Goal: Find specific fact: Find specific fact

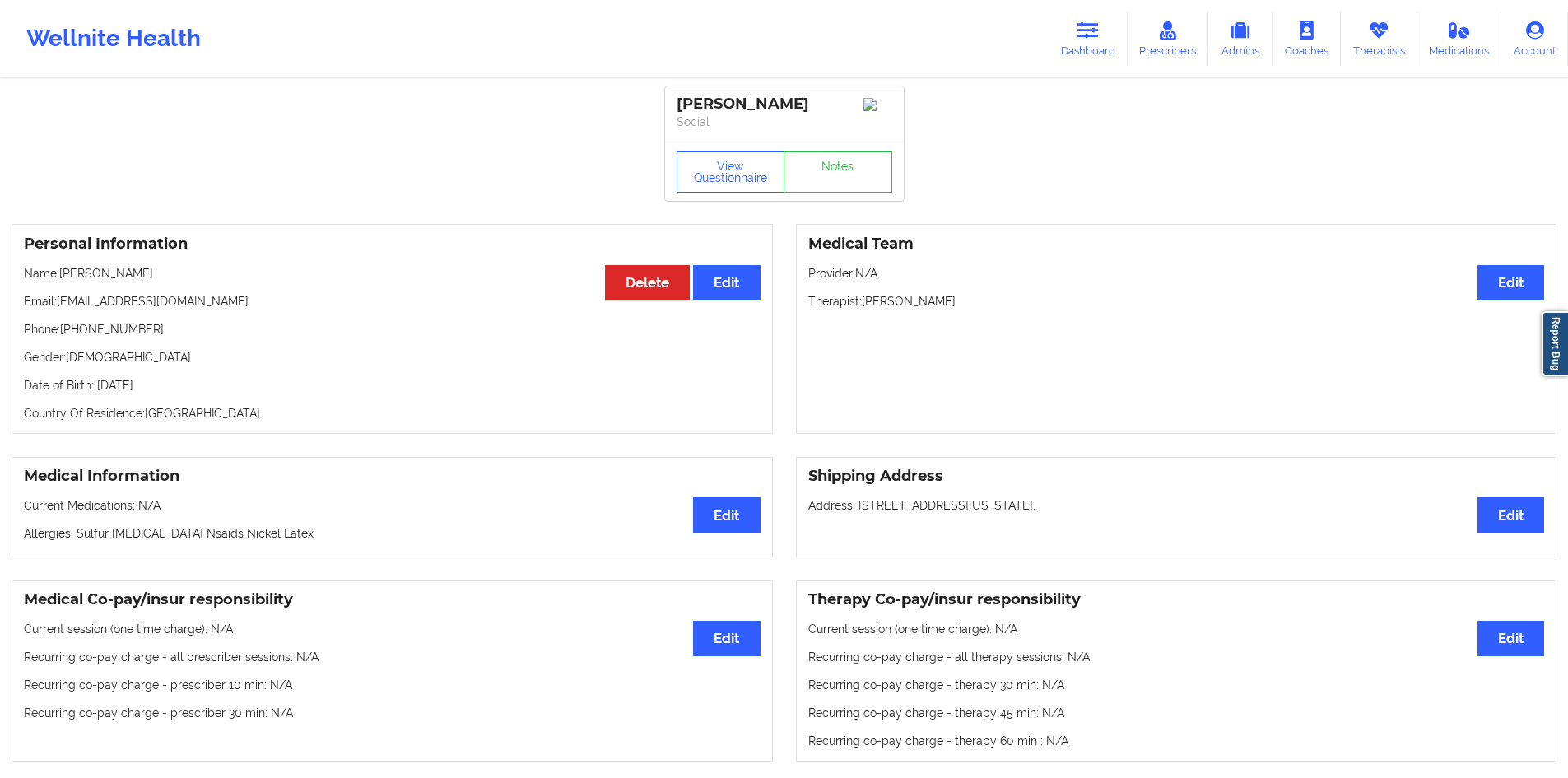
click at [1101, 47] on link "Dashboard" at bounding box center [1088, 39] width 79 height 55
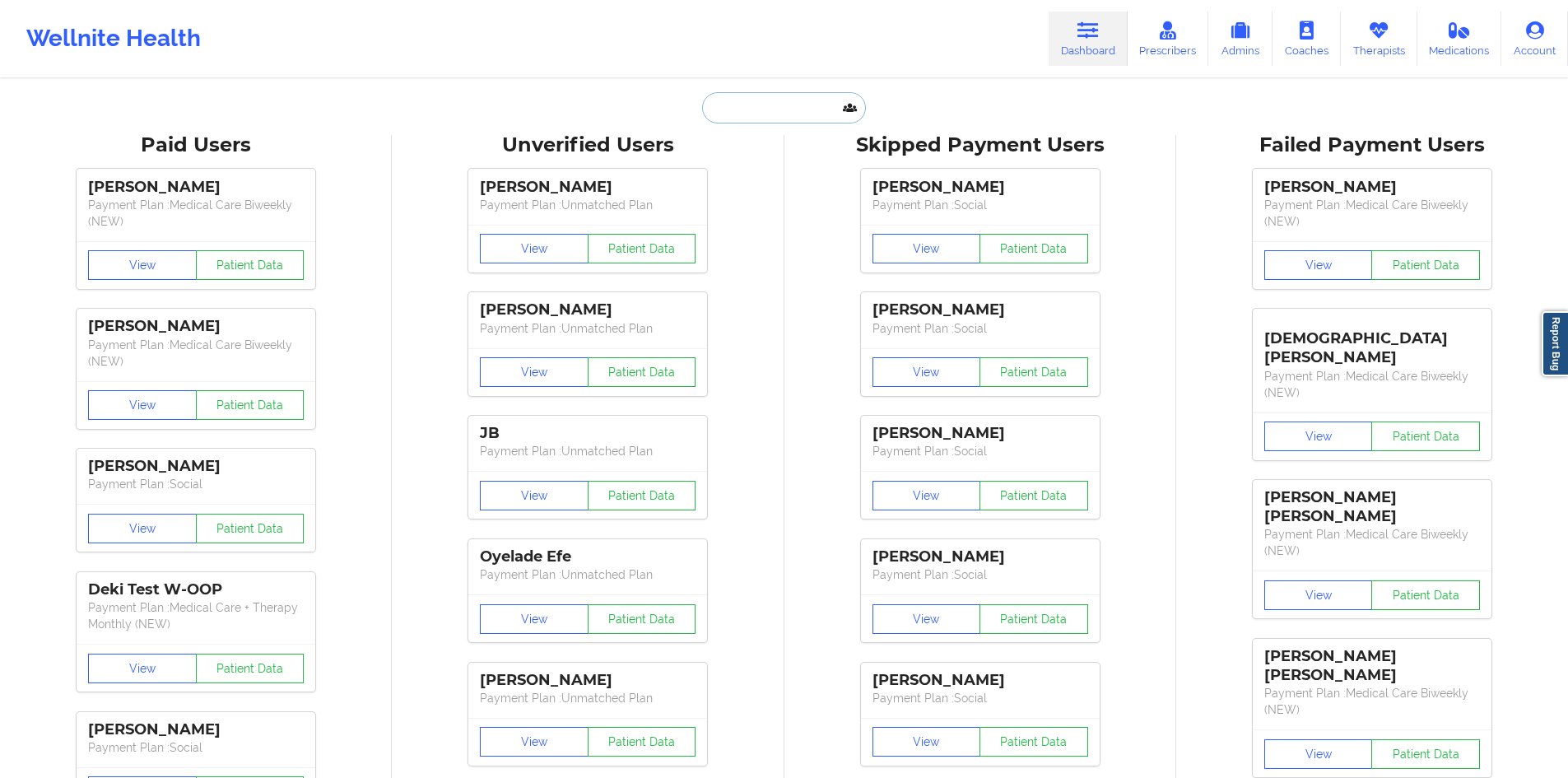
click at [760, 115] on input "text" at bounding box center [784, 108] width 163 height 32
paste input "[EMAIL_ADDRESS][DOMAIN_NAME]"
type input "[EMAIL_ADDRESS][DOMAIN_NAME]"
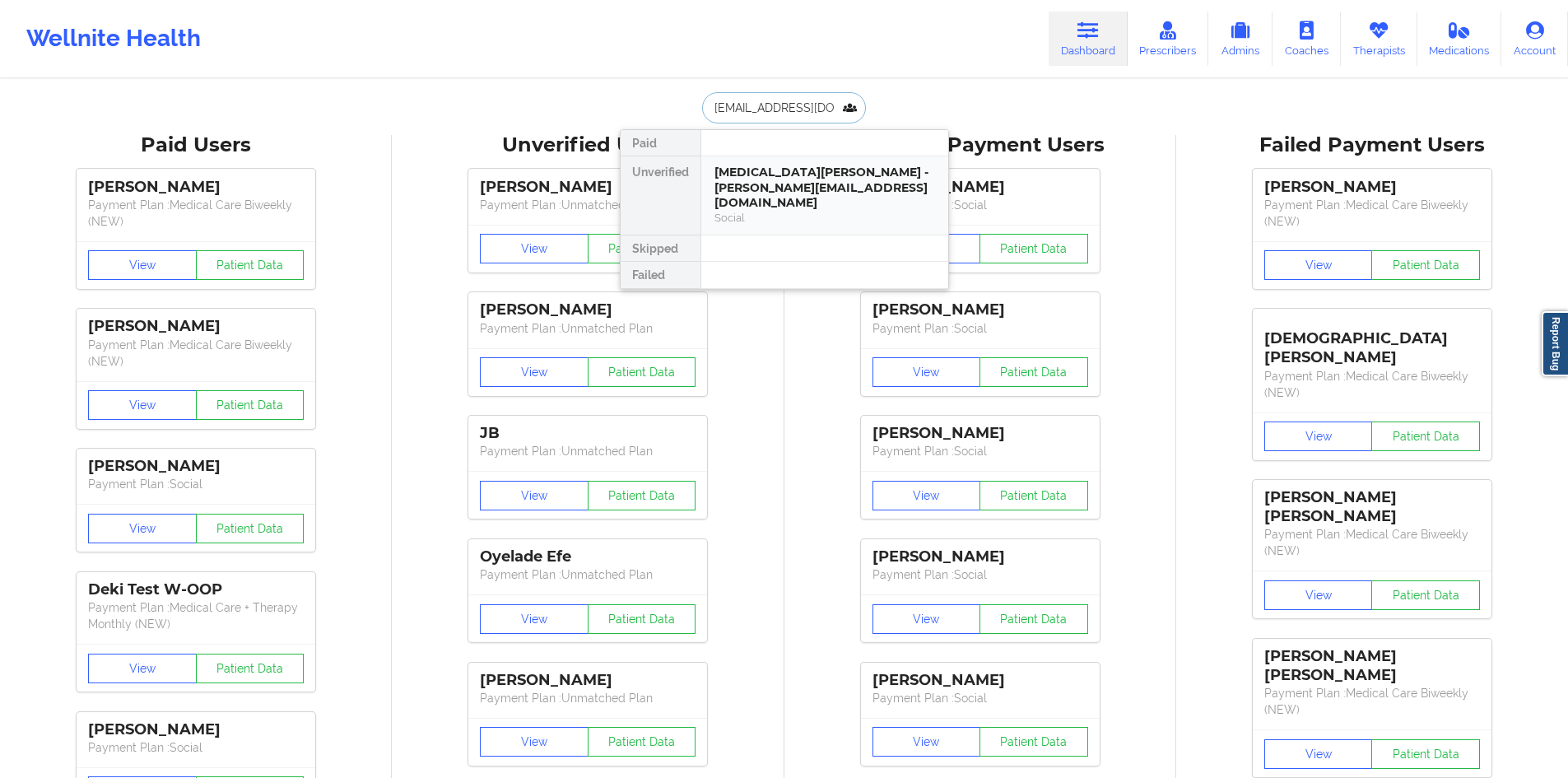
click at [772, 211] on div "Social" at bounding box center [825, 217] width 221 height 14
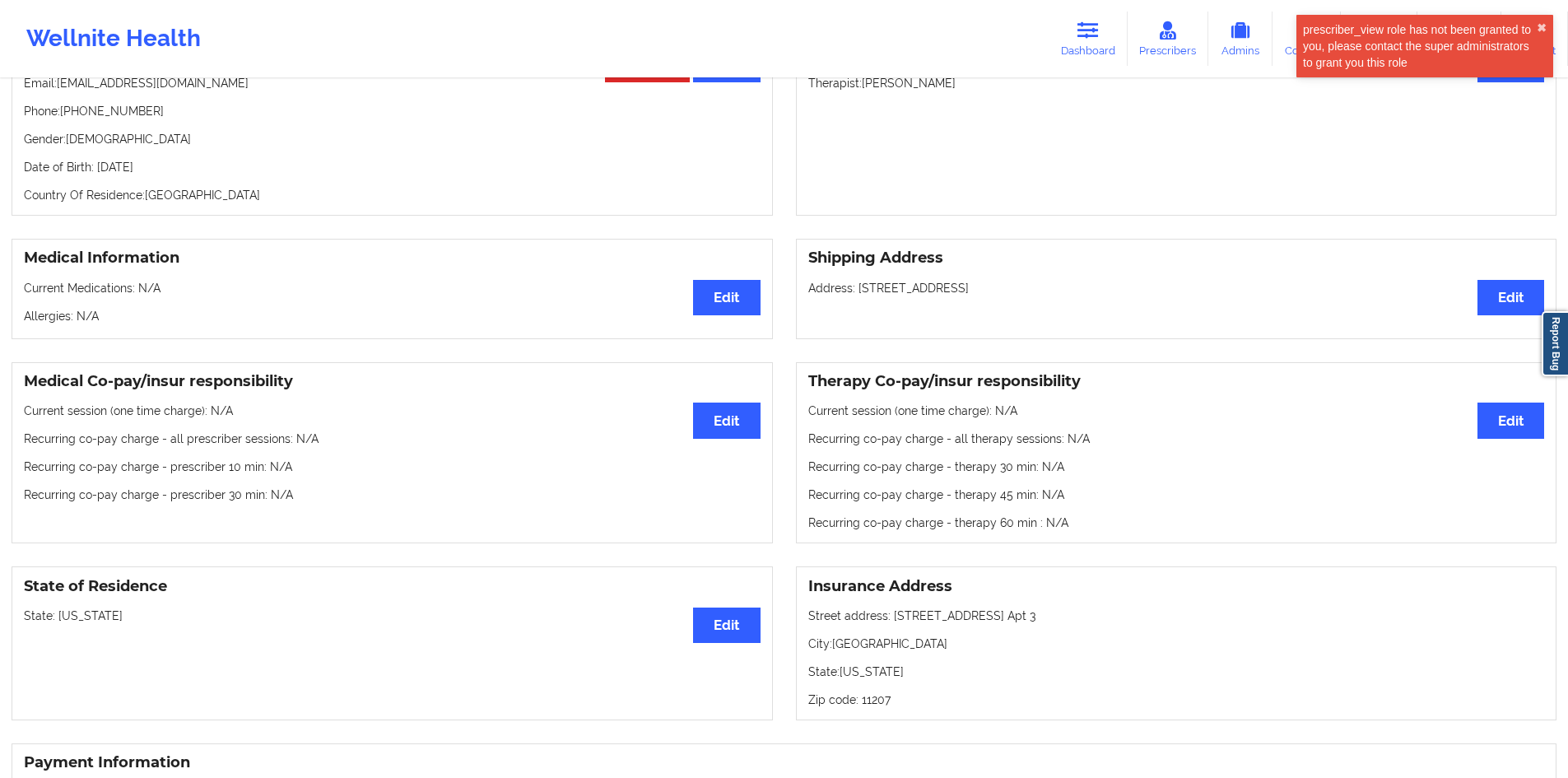
scroll to position [247, 0]
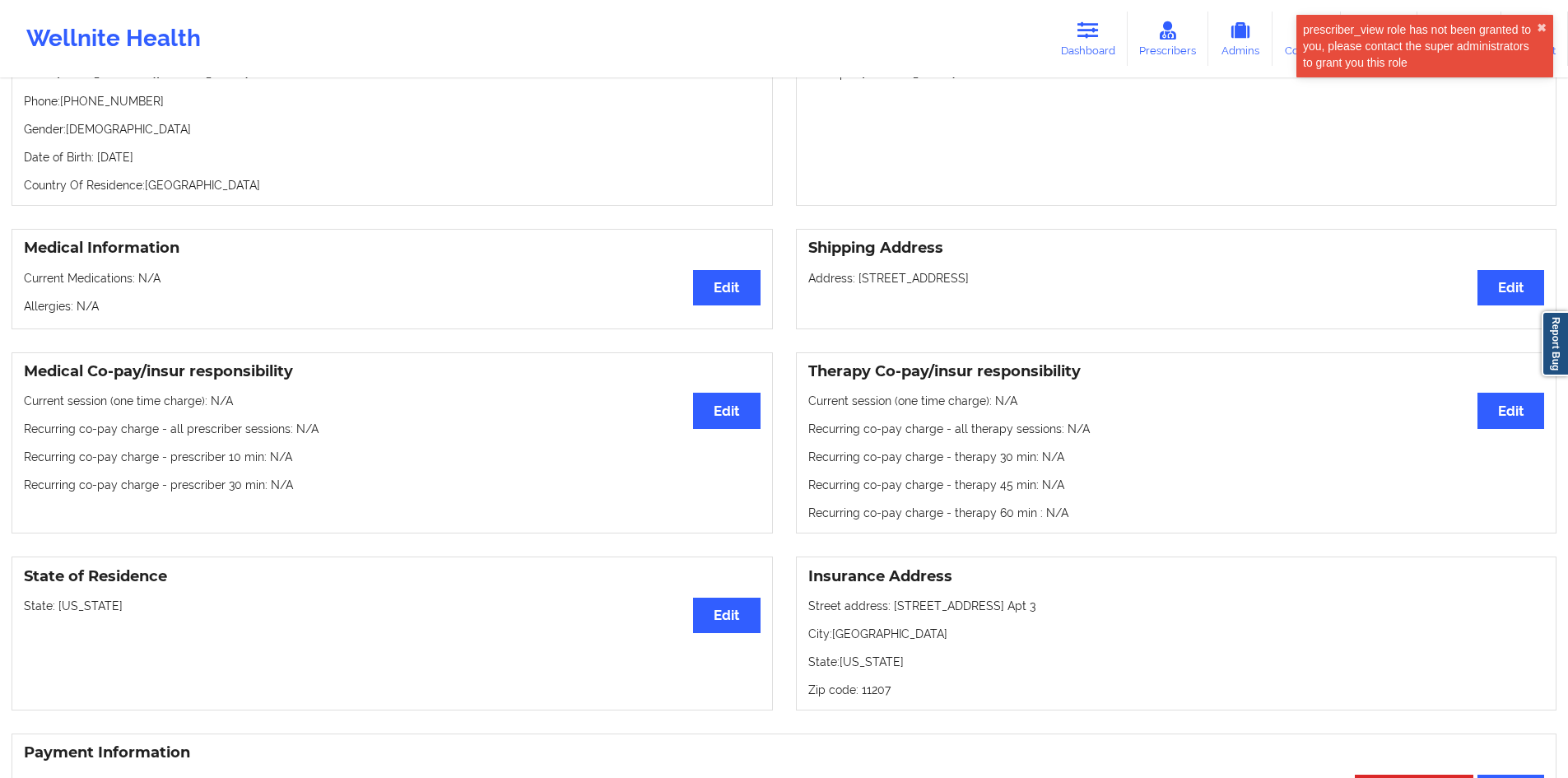
click at [1060, 270] on p "Address: [STREET_ADDRESS]" at bounding box center [1177, 279] width 736 height 17
drag, startPoint x: 1060, startPoint y: 257, endPoint x: 856, endPoint y: 270, distance: 204.4
click at [856, 270] on p "Address: [STREET_ADDRESS]" at bounding box center [1177, 279] width 736 height 17
copy p "[STREET_ADDRESS]"
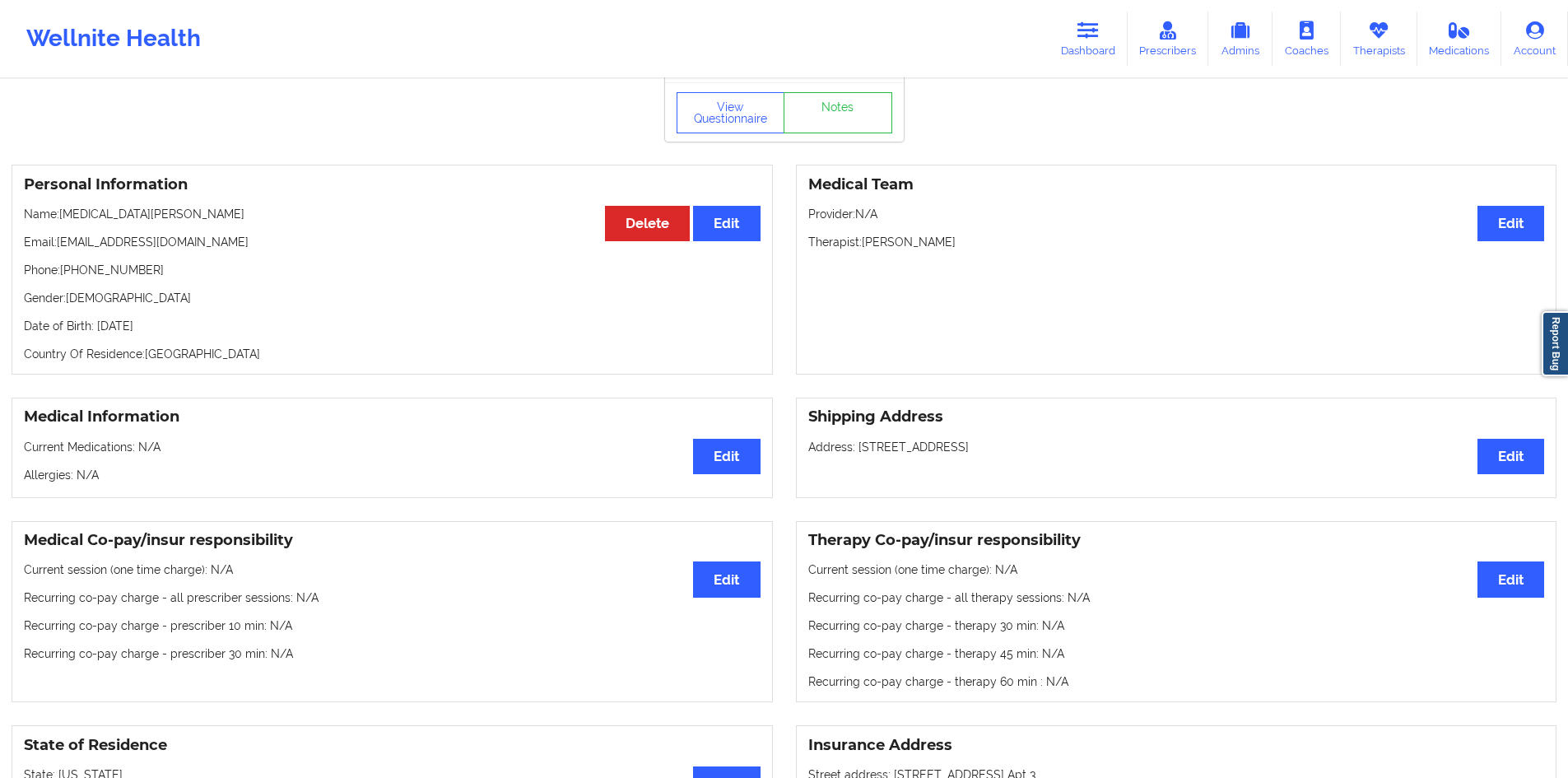
scroll to position [0, 0]
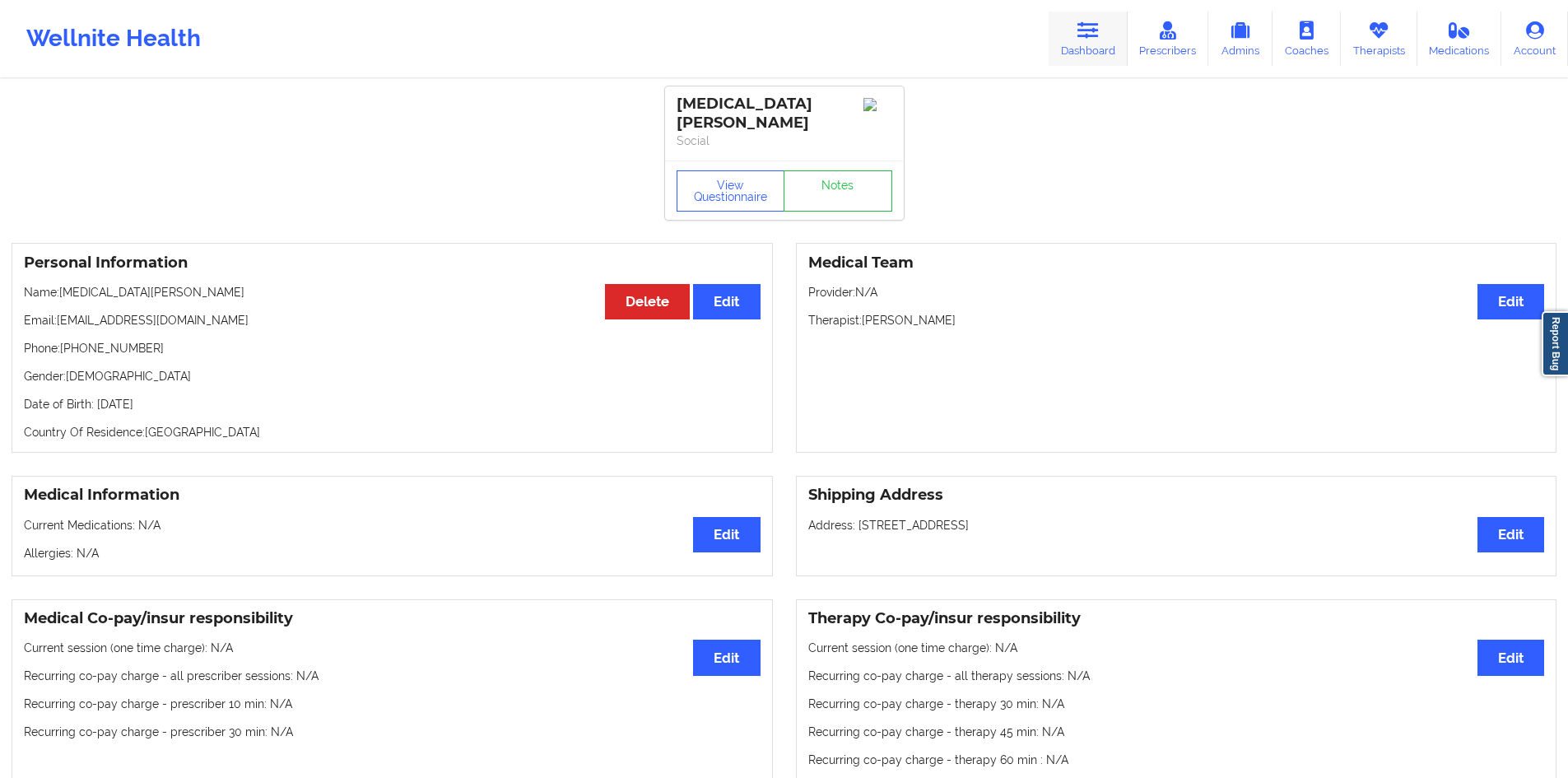
click at [1082, 48] on link "Dashboard" at bounding box center [1088, 39] width 79 height 55
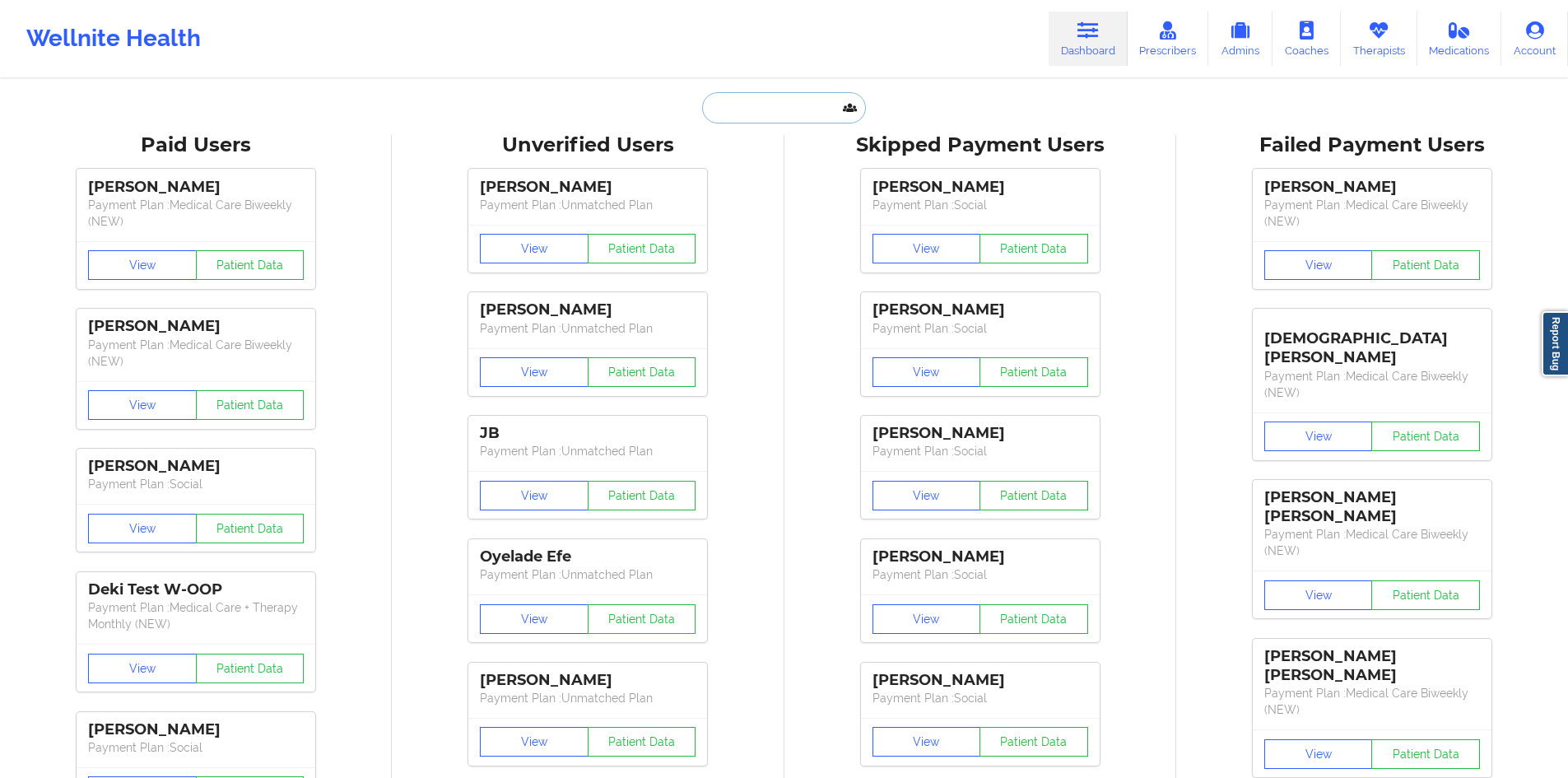
click at [770, 105] on input "text" at bounding box center [784, 108] width 163 height 32
paste input "[EMAIL_ADDRESS][DOMAIN_NAME]"
type input "[EMAIL_ADDRESS][DOMAIN_NAME]"
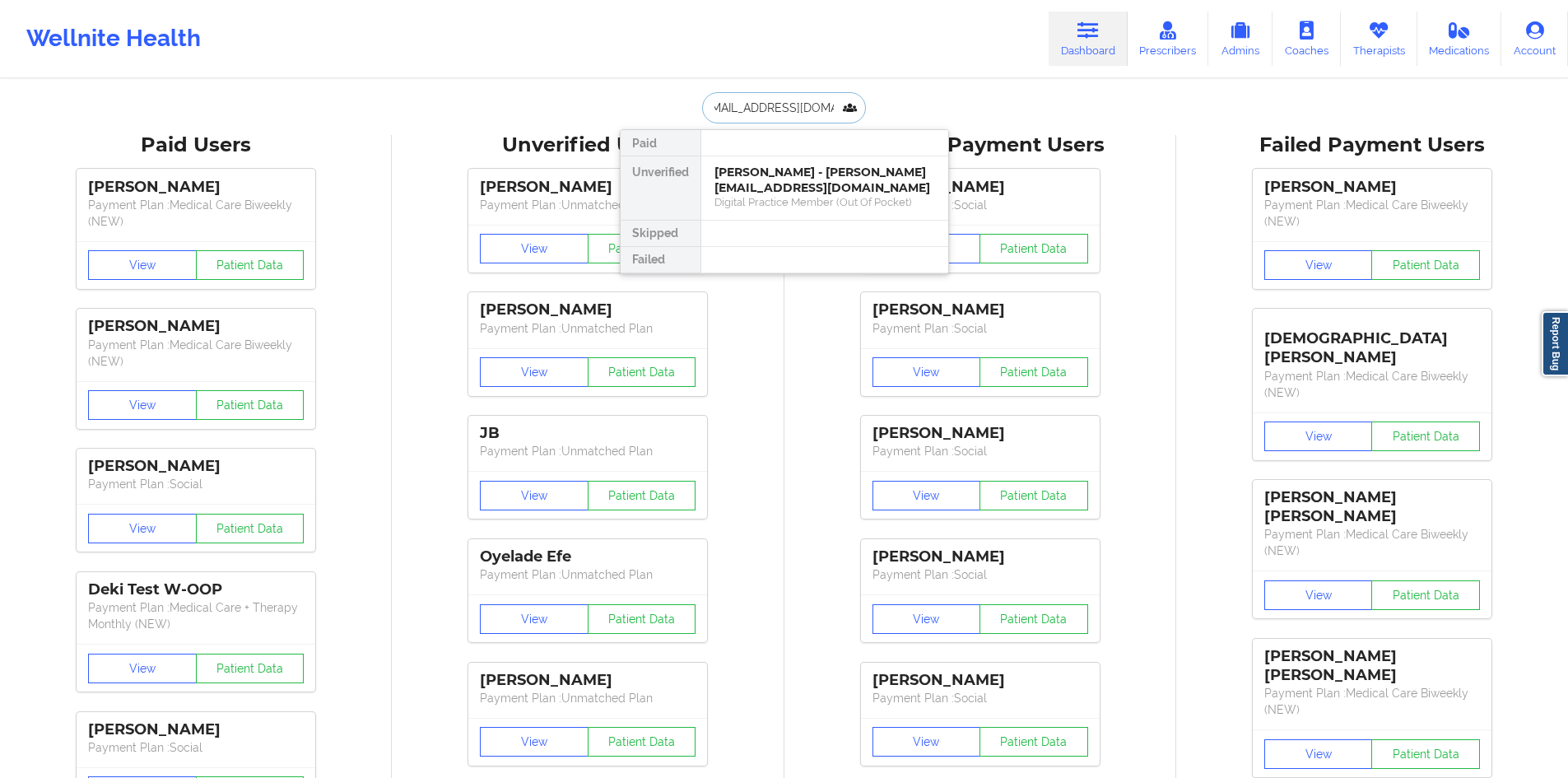
click at [776, 173] on div "[PERSON_NAME] - [PERSON_NAME][EMAIL_ADDRESS][DOMAIN_NAME]" at bounding box center [825, 180] width 221 height 31
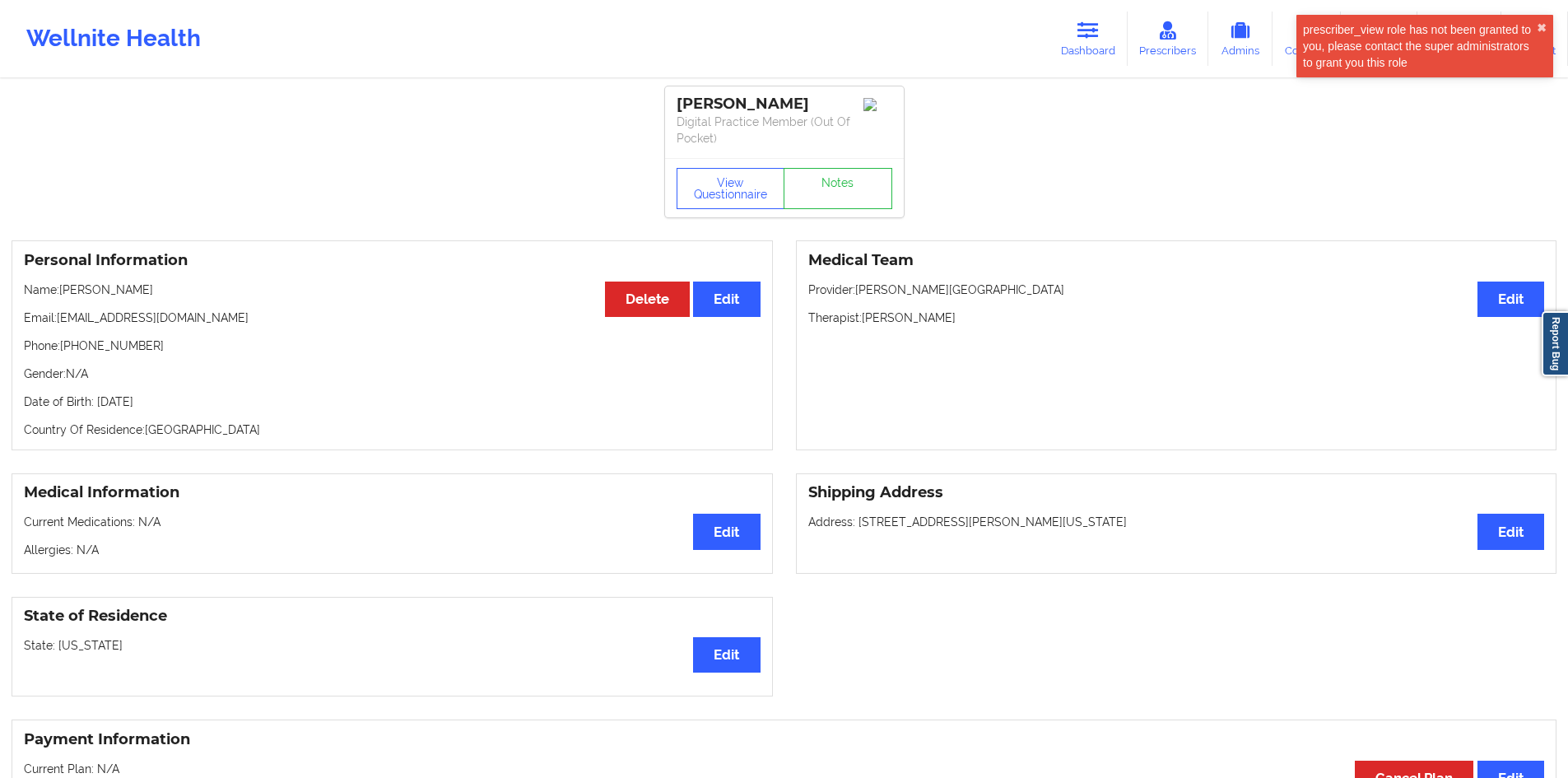
click at [868, 523] on p "Address: [STREET_ADDRESS][PERSON_NAME][US_STATE]" at bounding box center [1177, 522] width 736 height 17
drag, startPoint x: 868, startPoint y: 523, endPoint x: 1028, endPoint y: 525, distance: 160.0
click at [1028, 525] on p "Address: [STREET_ADDRESS][PERSON_NAME][US_STATE]" at bounding box center [1177, 522] width 736 height 17
copy p "[STREET_ADDRESS][PERSON_NAME][US_STATE]"
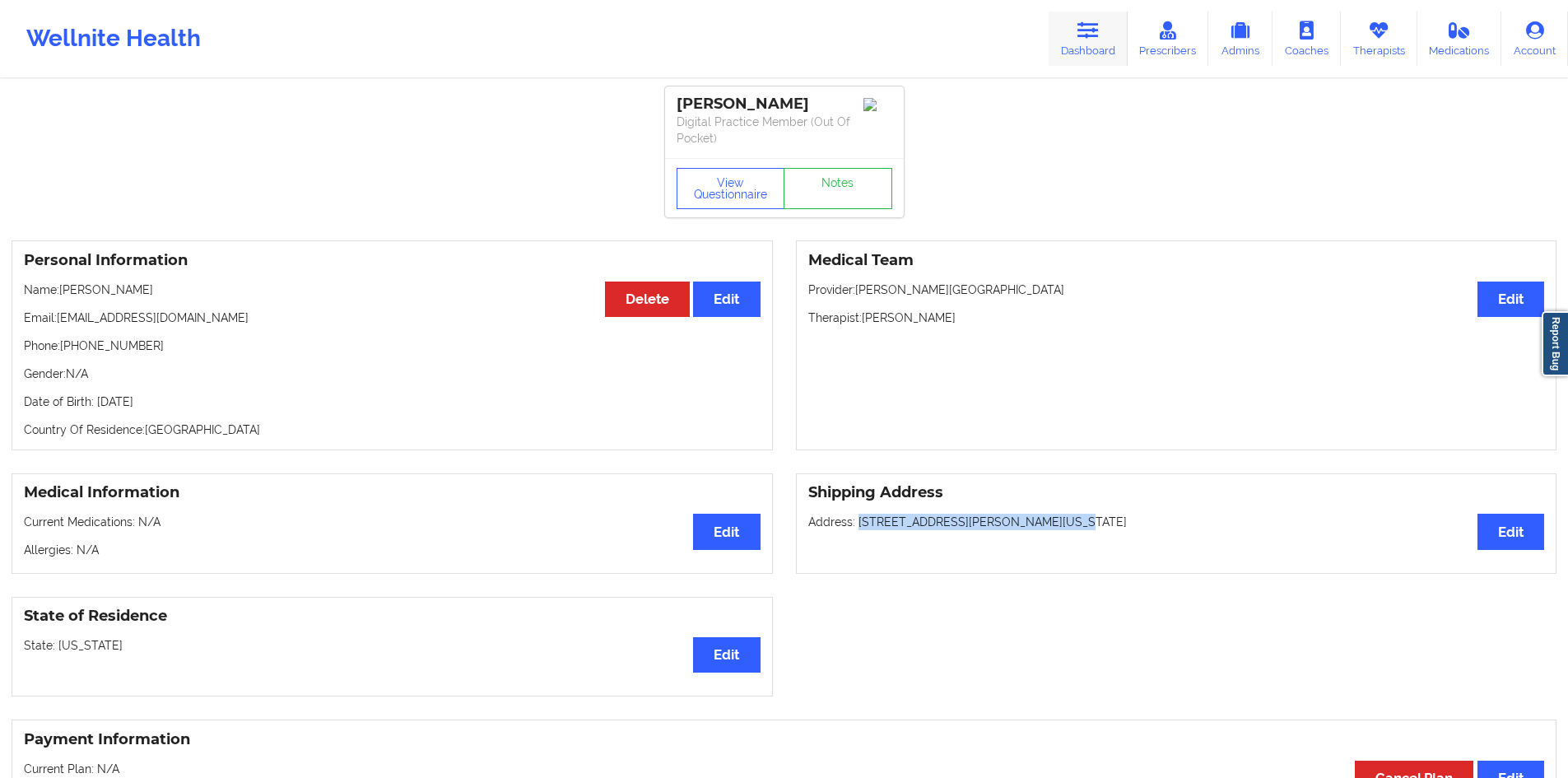
click at [1089, 36] on icon at bounding box center [1088, 31] width 22 height 18
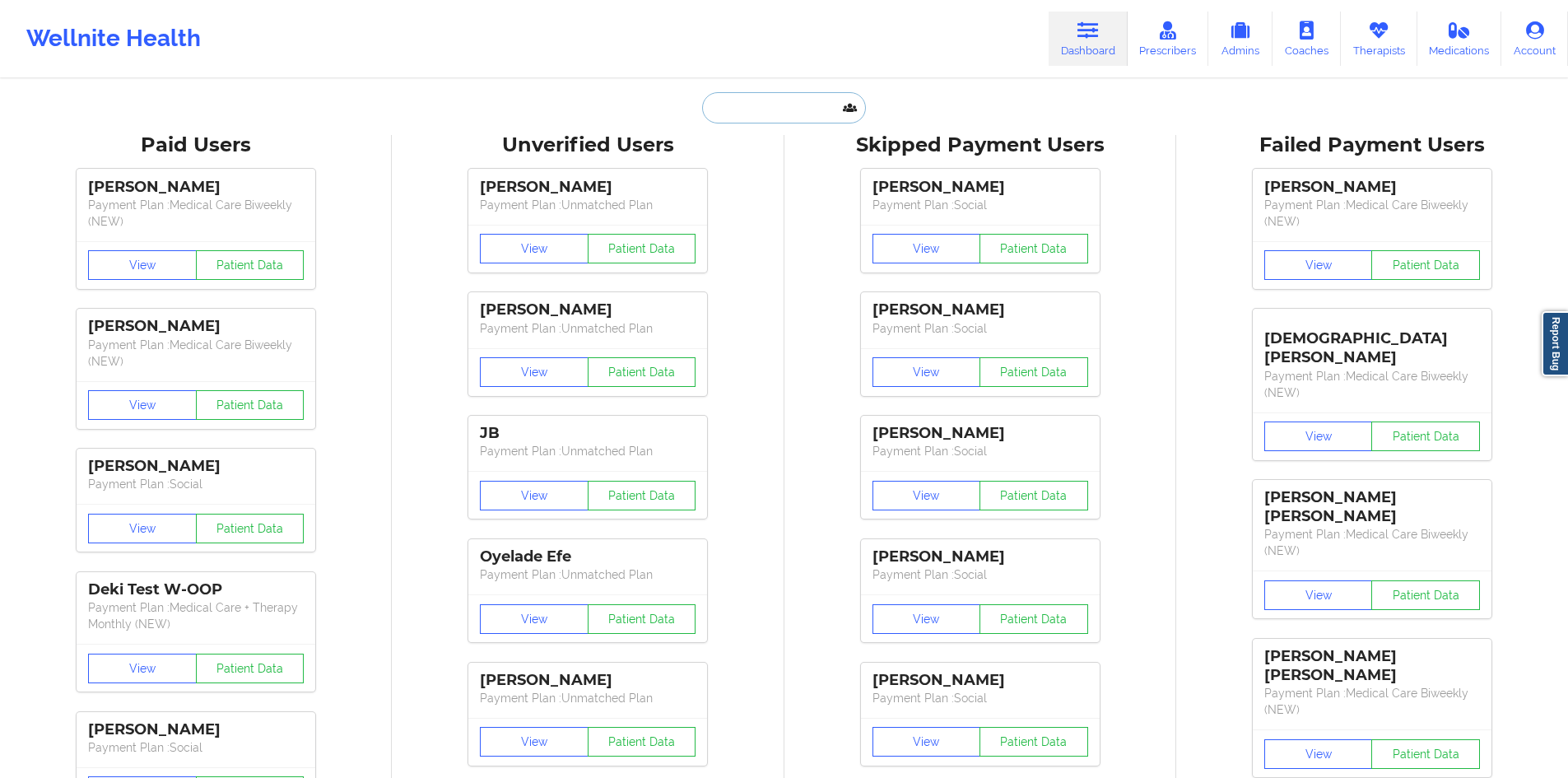
click at [818, 120] on input "text" at bounding box center [784, 108] width 163 height 32
paste input "[EMAIL_ADDRESS][DOMAIN_NAME]"
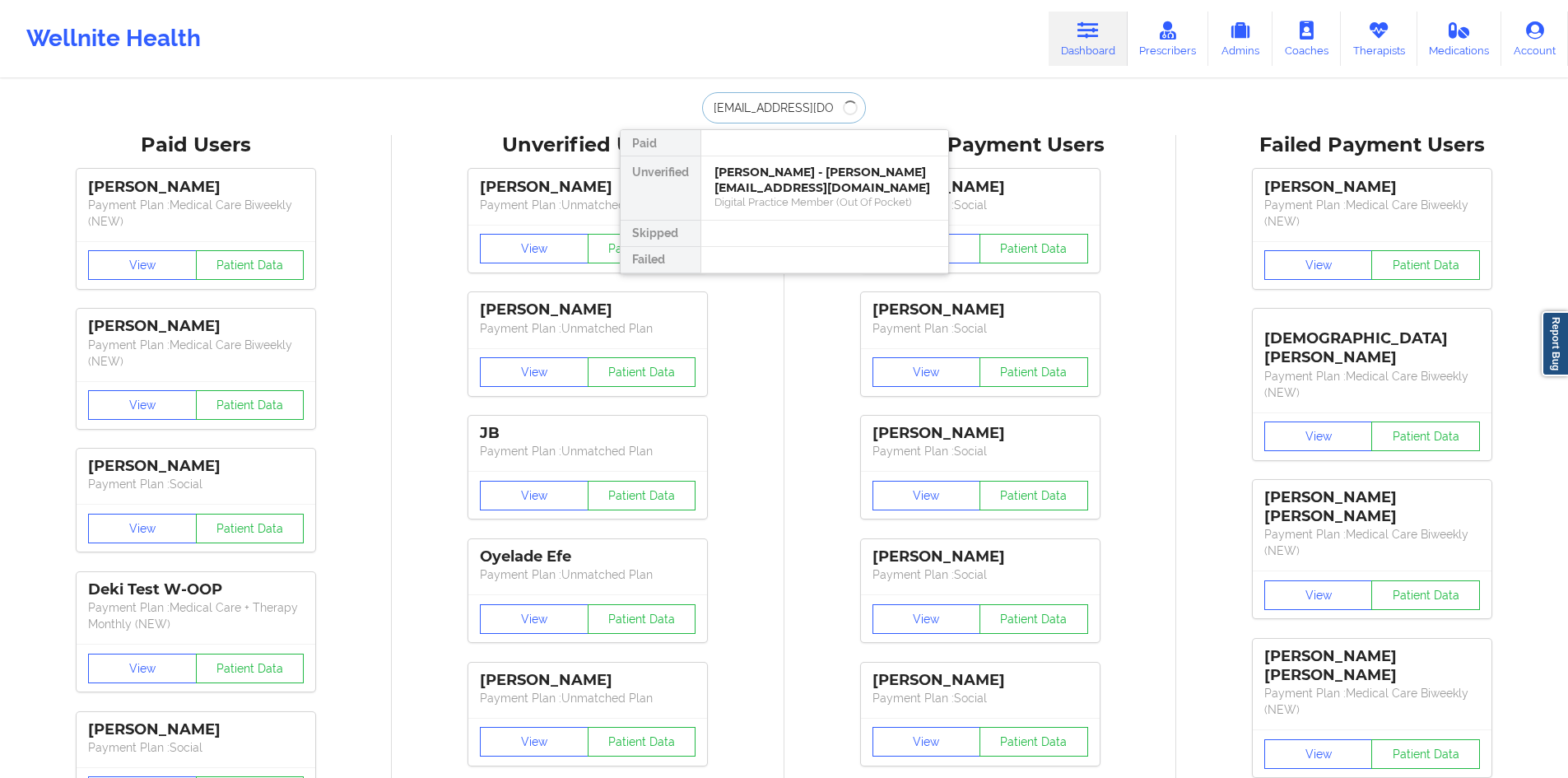
type input "[EMAIL_ADDRESS][DOMAIN_NAME]"
click at [787, 181] on div "[PERSON_NAME] - [EMAIL_ADDRESS][DOMAIN_NAME]" at bounding box center [825, 180] width 221 height 31
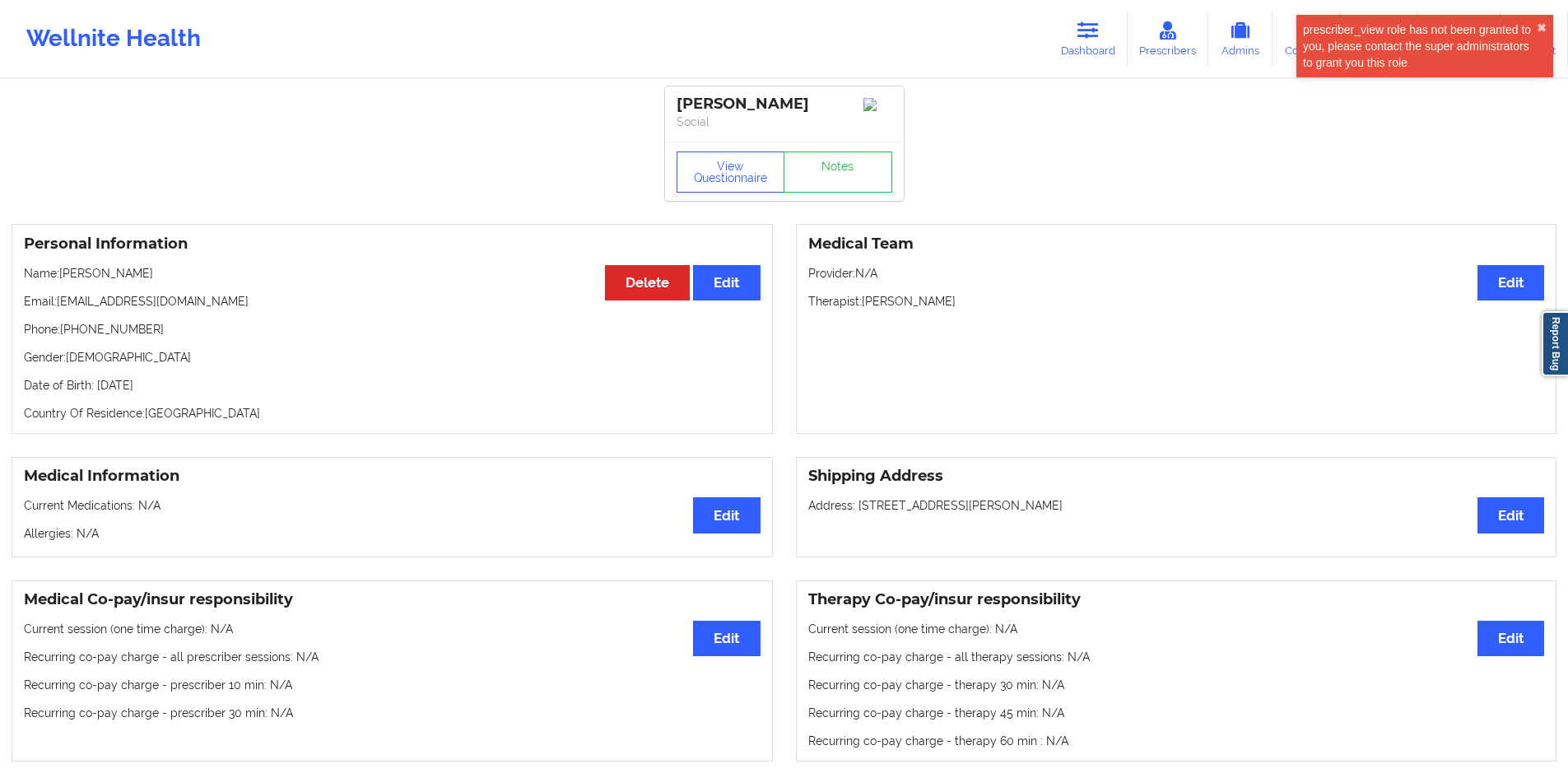
click at [1056, 513] on p "Address: [STREET_ADDRESS][PERSON_NAME]" at bounding box center [1177, 505] width 736 height 17
drag, startPoint x: 1056, startPoint y: 513, endPoint x: 862, endPoint y: 508, distance: 194.1
click at [862, 508] on p "Address: [STREET_ADDRESS][PERSON_NAME]" at bounding box center [1177, 505] width 736 height 17
copy p "[STREET_ADDRESS][PERSON_NAME]"
